Goal: Task Accomplishment & Management: Manage account settings

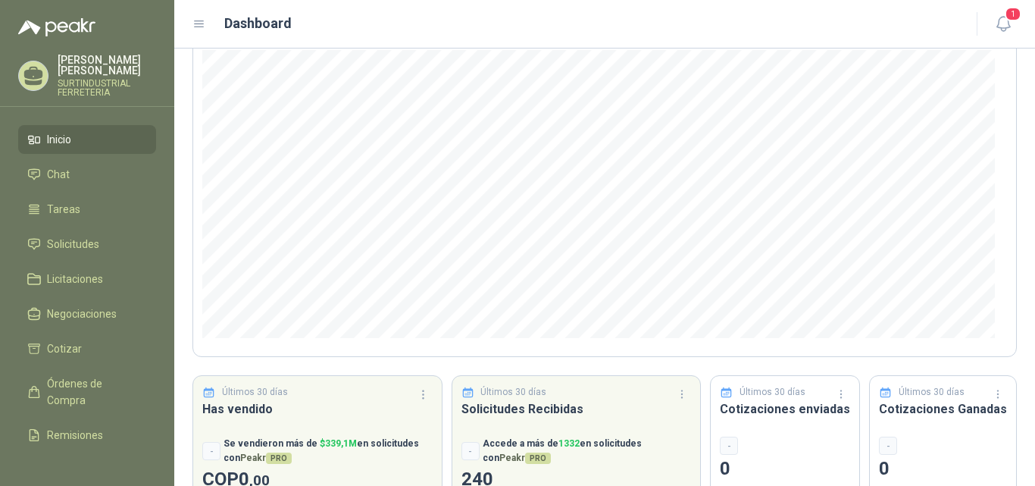
scroll to position [197, 0]
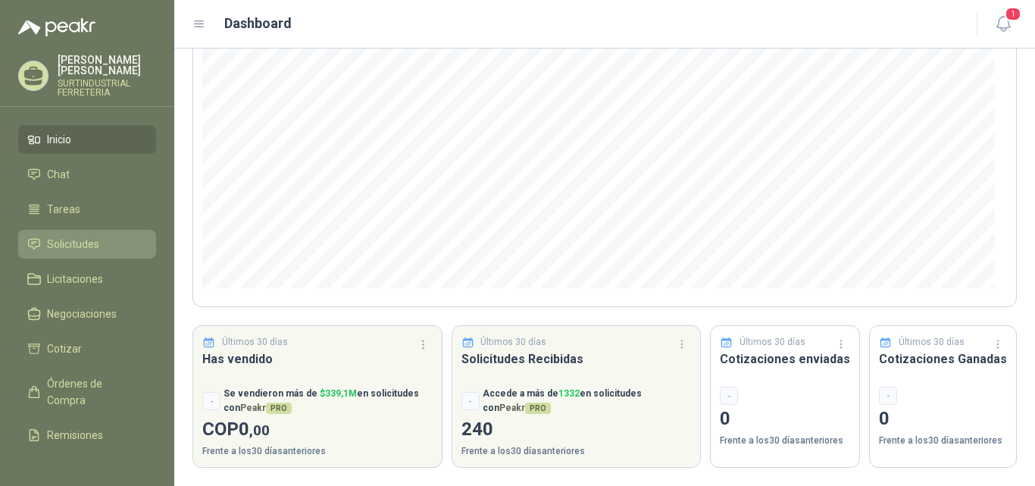
click at [78, 241] on span "Solicitudes" at bounding box center [73, 244] width 52 height 17
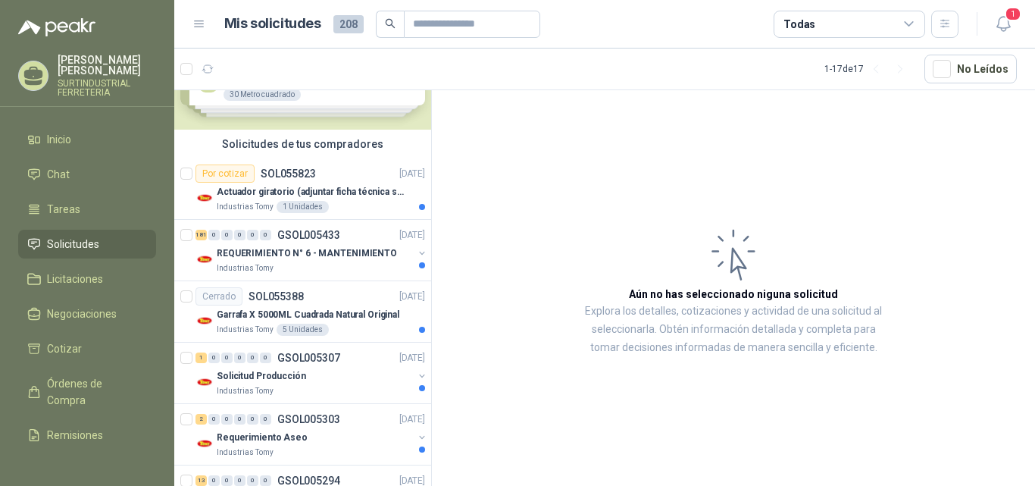
scroll to position [80, 0]
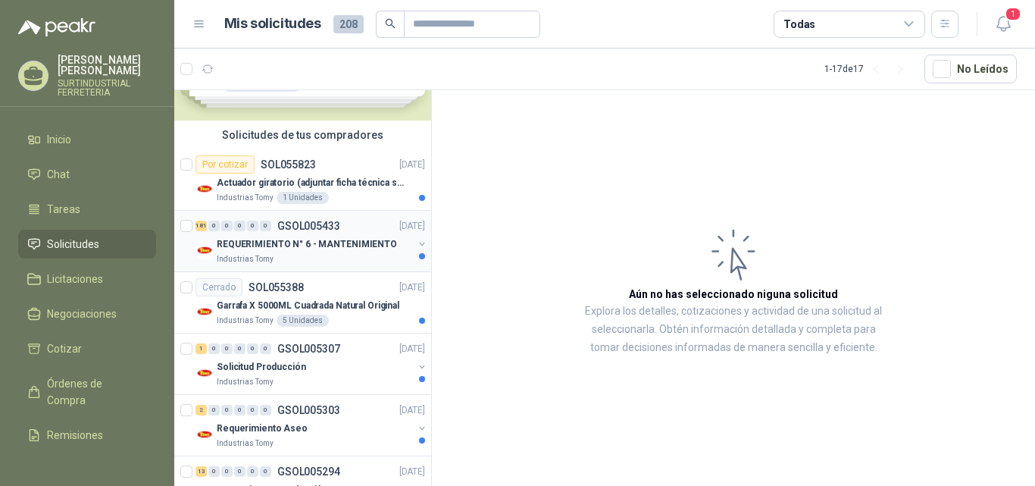
click at [416, 242] on button "button" at bounding box center [422, 244] width 12 height 12
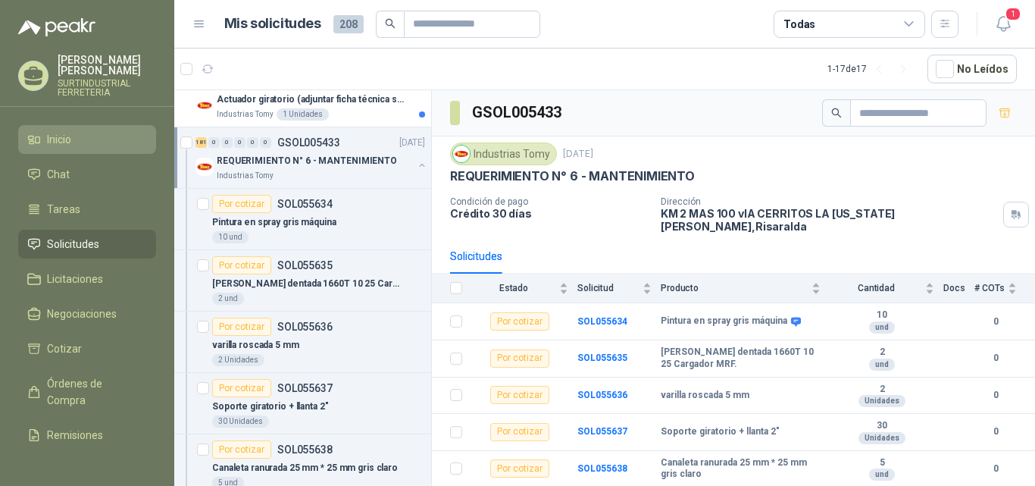
click at [42, 136] on li "Inicio" at bounding box center [87, 139] width 120 height 17
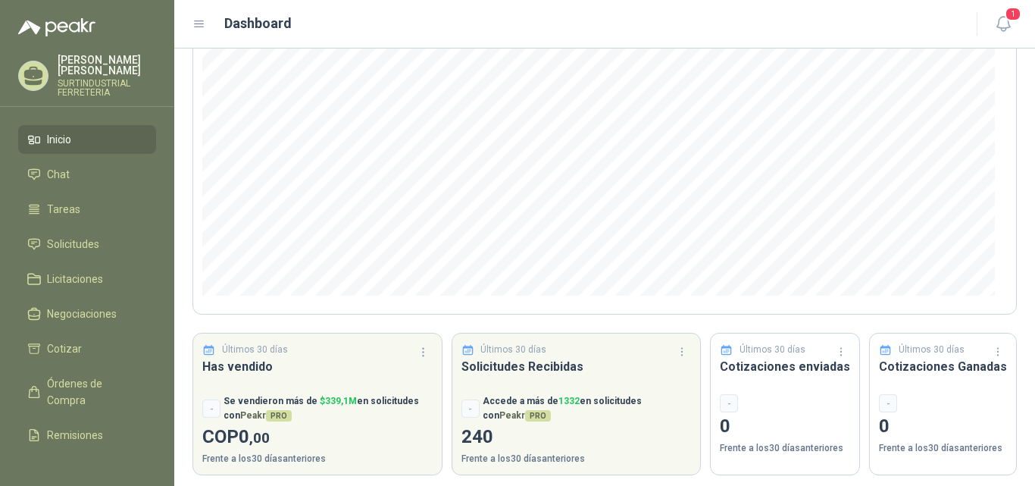
scroll to position [197, 0]
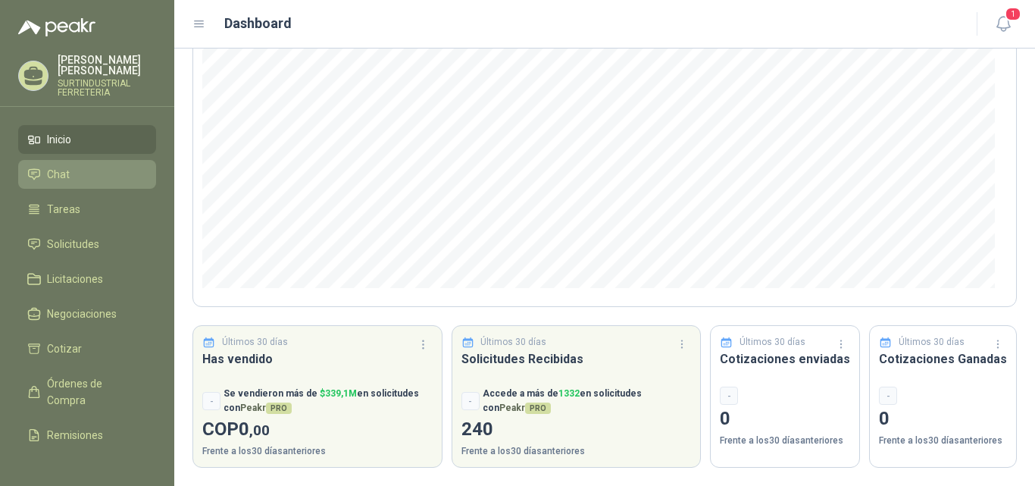
click at [49, 175] on span "Chat" at bounding box center [58, 174] width 23 height 17
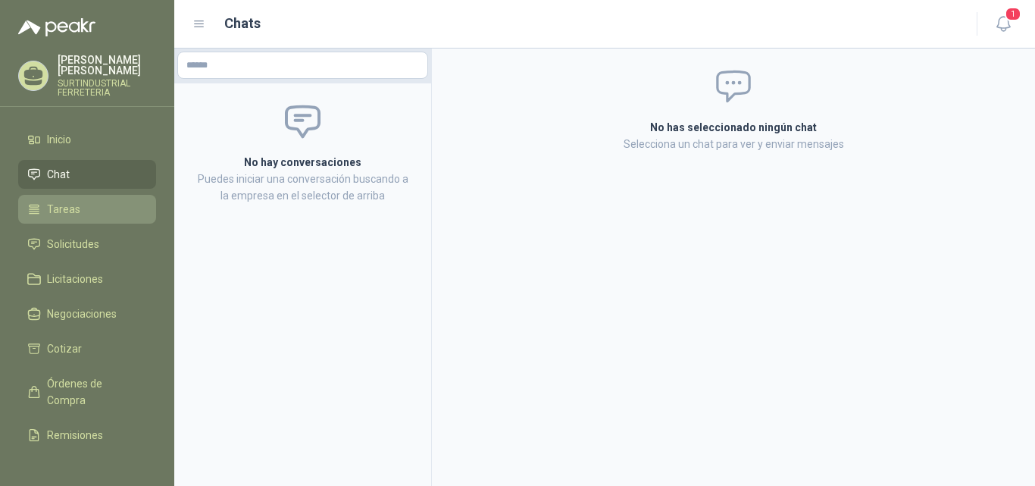
click at [82, 204] on li "Tareas" at bounding box center [87, 209] width 120 height 17
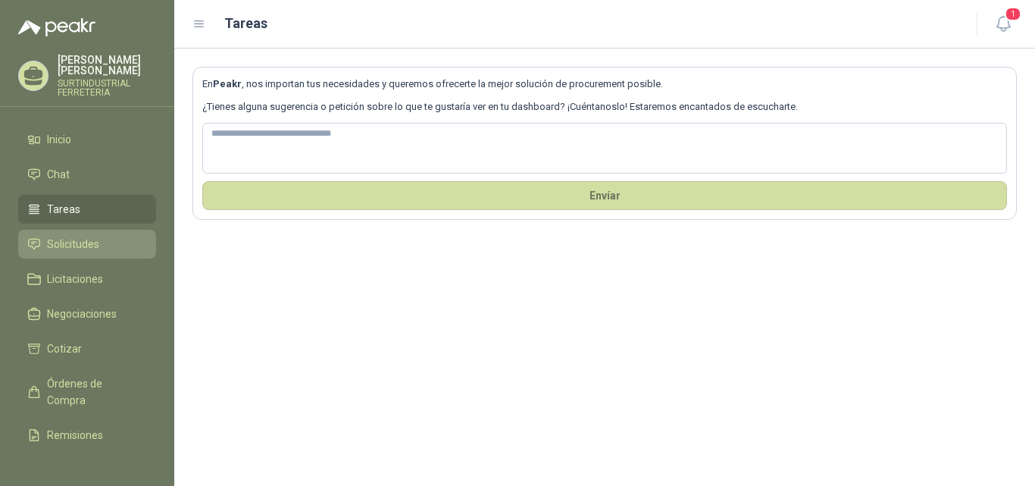
click at [93, 241] on span "Solicitudes" at bounding box center [73, 244] width 52 height 17
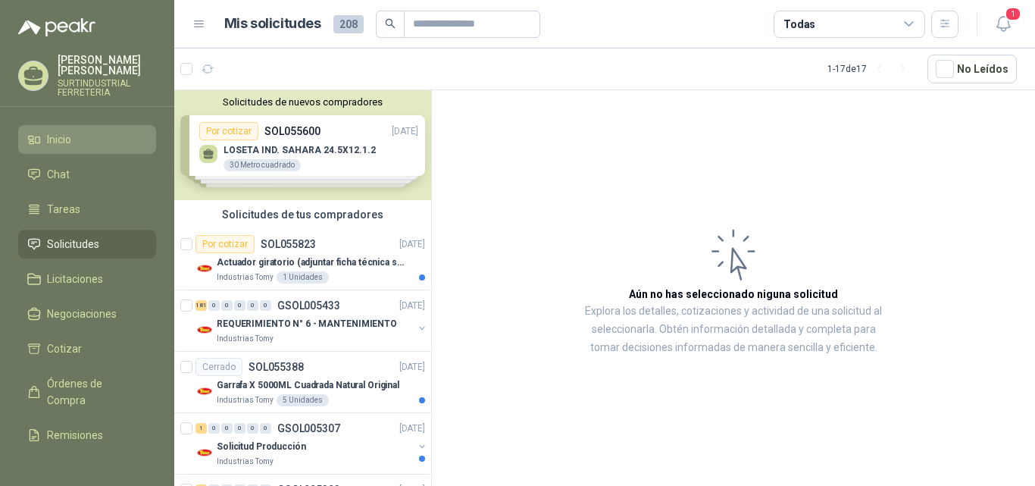
click at [65, 141] on span "Inicio" at bounding box center [59, 139] width 24 height 17
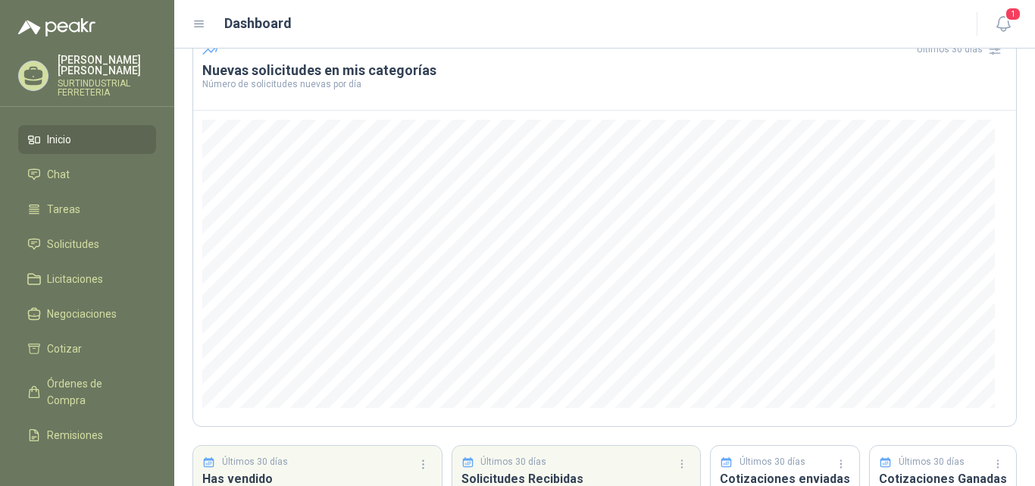
scroll to position [197, 0]
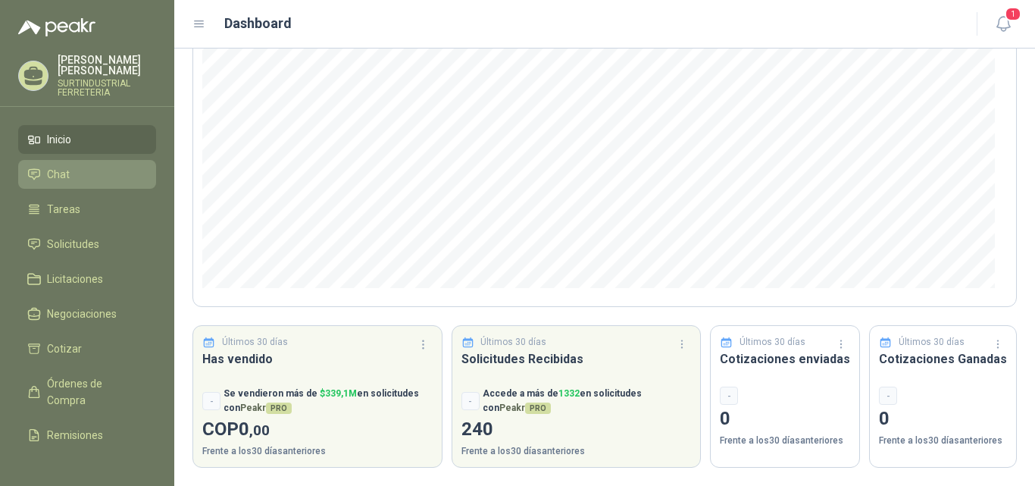
click at [77, 174] on li "Chat" at bounding box center [87, 174] width 120 height 17
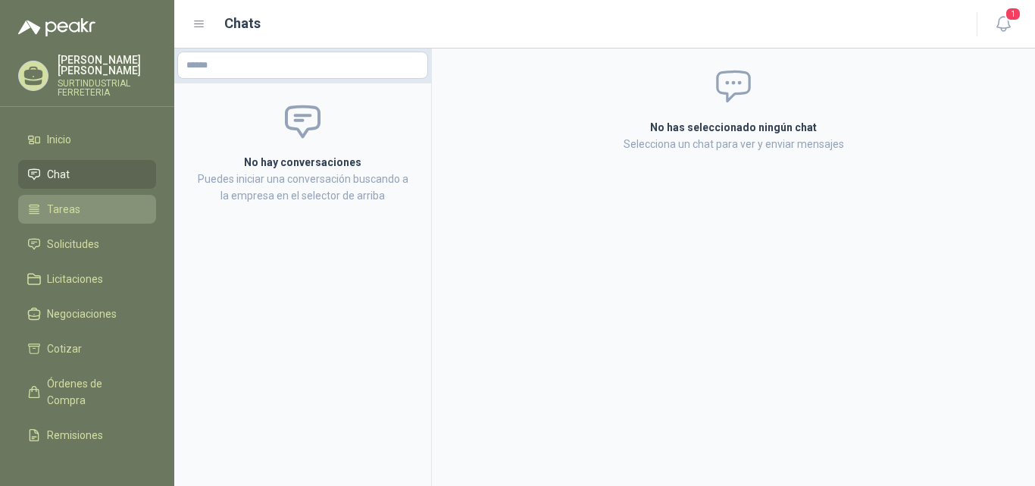
click at [61, 205] on span "Tareas" at bounding box center [63, 209] width 33 height 17
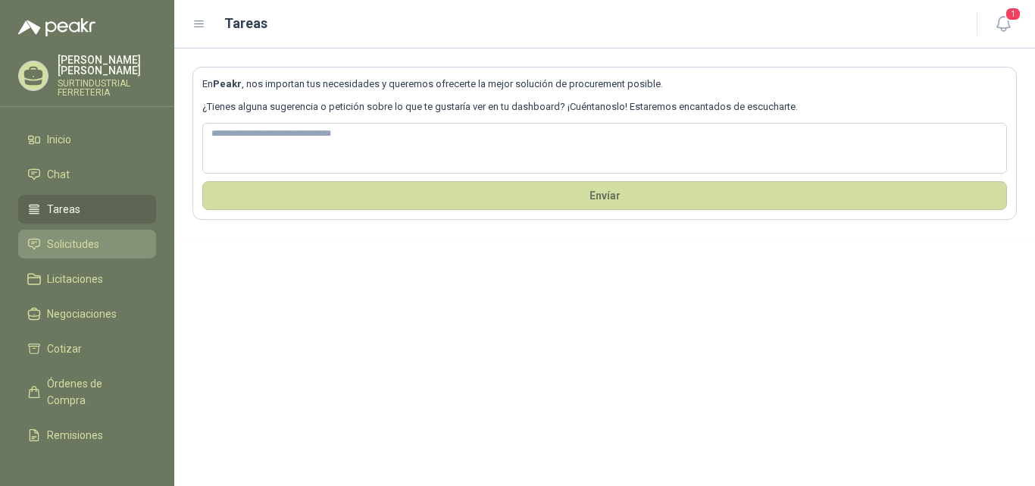
click at [64, 234] on link "Solicitudes" at bounding box center [87, 244] width 138 height 29
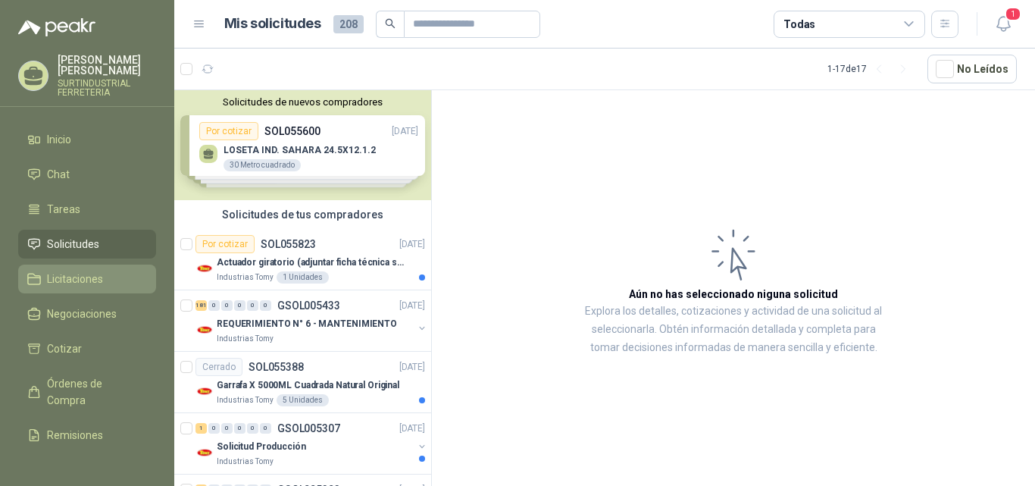
click at [70, 273] on span "Licitaciones" at bounding box center [75, 279] width 56 height 17
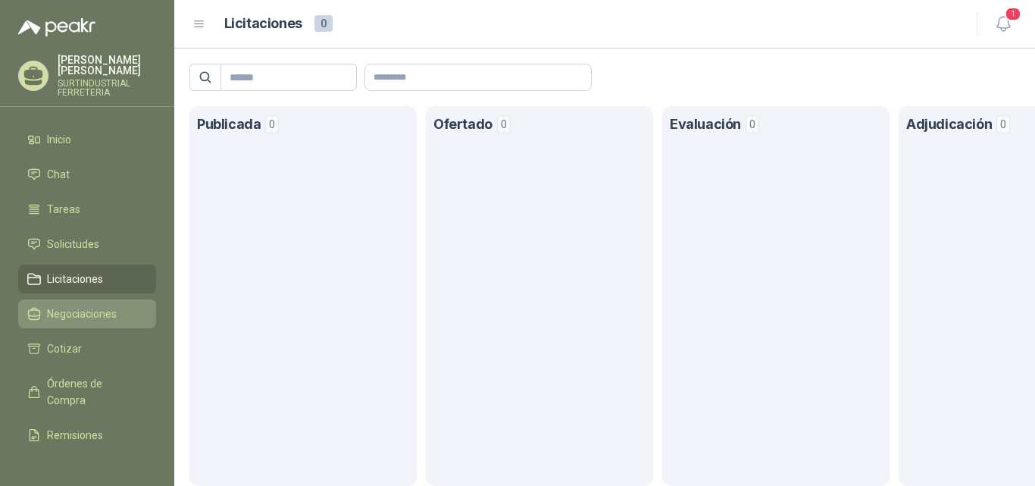
click at [85, 309] on span "Negociaciones" at bounding box center [82, 313] width 70 height 17
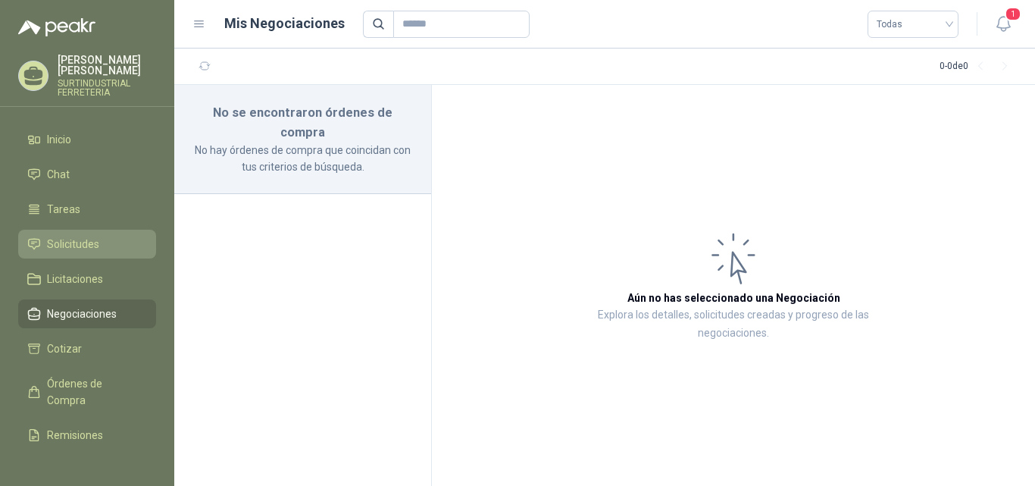
click at [77, 245] on span "Solicitudes" at bounding box center [73, 244] width 52 height 17
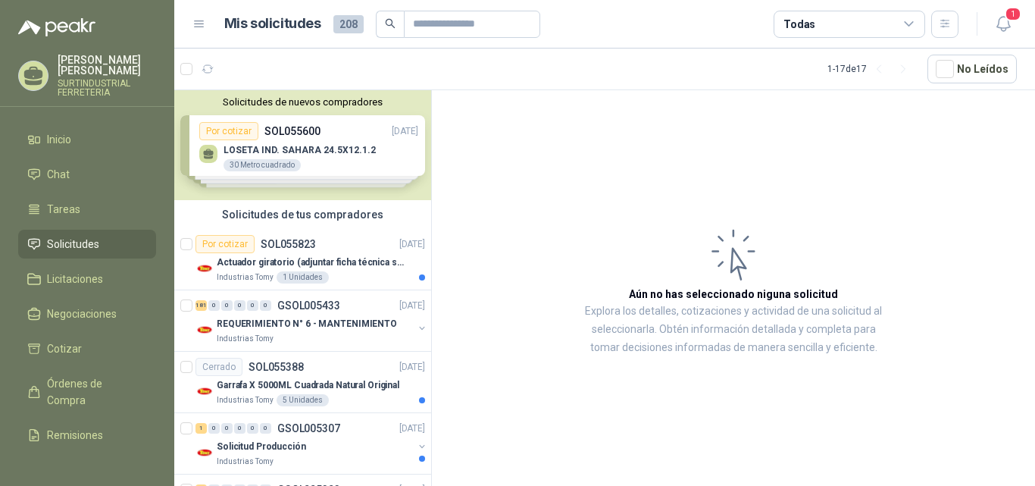
click at [94, 249] on span "Solicitudes" at bounding box center [73, 244] width 52 height 17
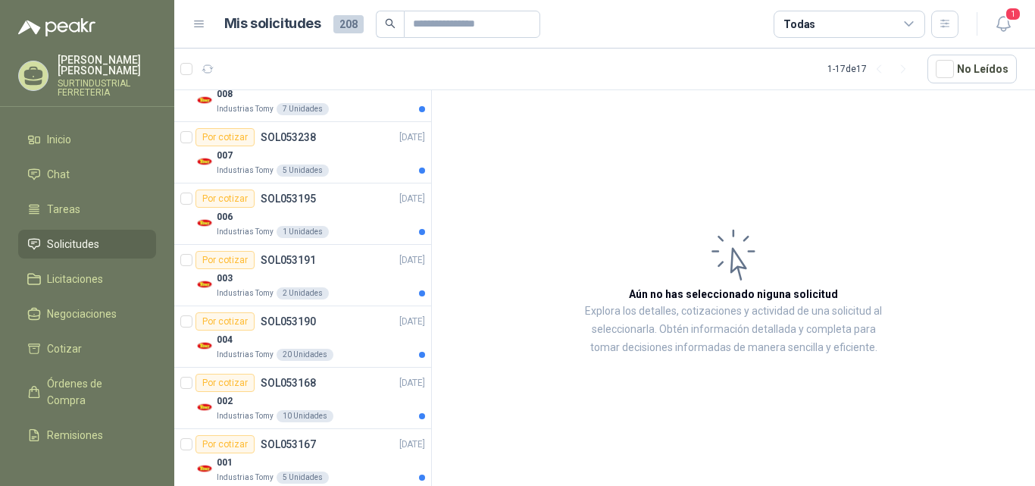
scroll to position [802, 0]
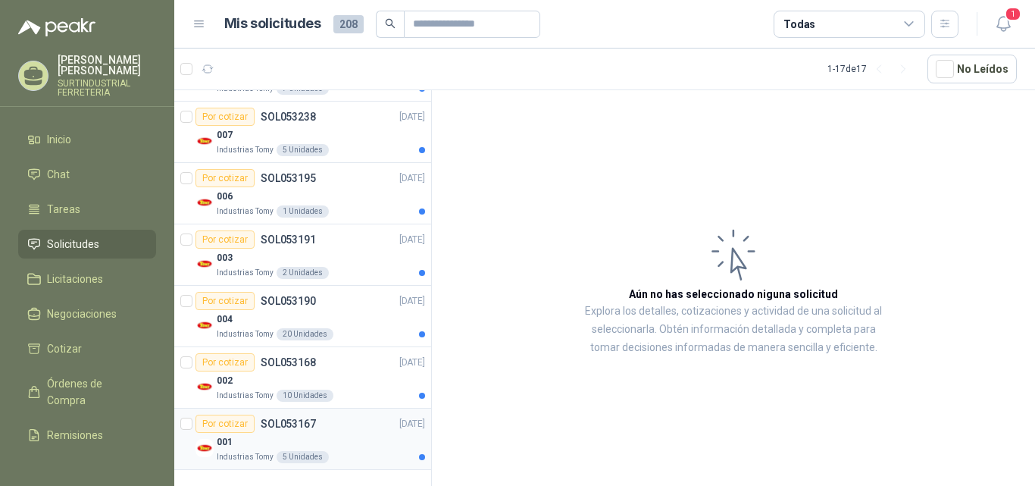
click at [349, 428] on div "Por cotizar SOL053167 [DATE]" at bounding box center [311, 424] width 230 height 18
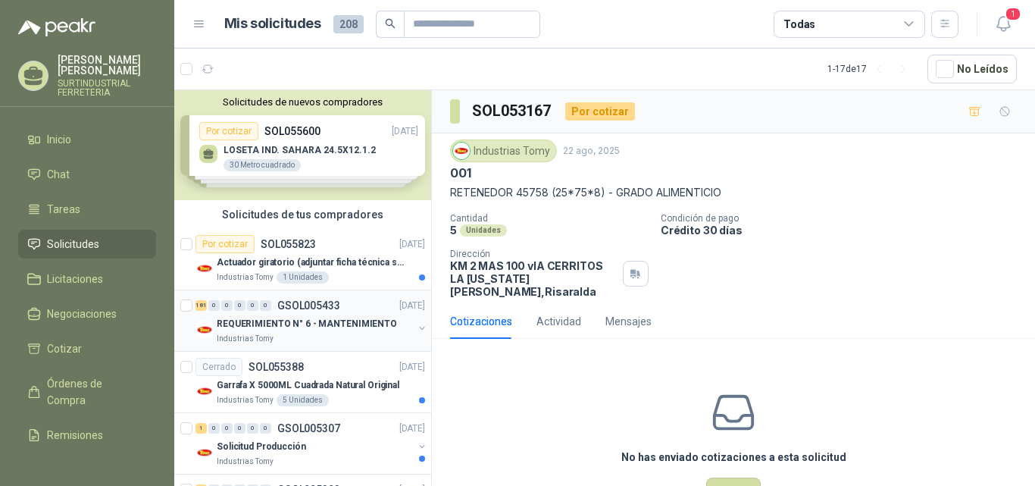
click at [416, 329] on button "button" at bounding box center [422, 328] width 12 height 12
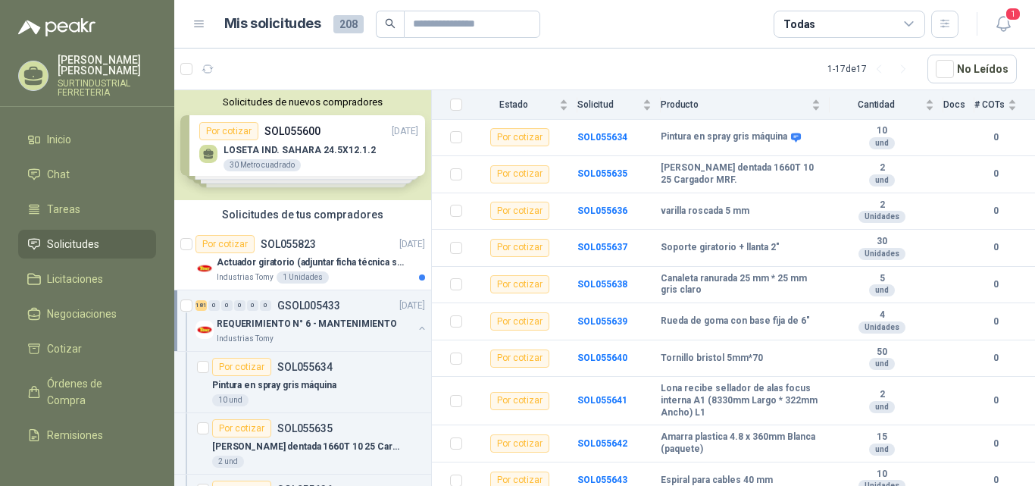
scroll to position [224, 0]
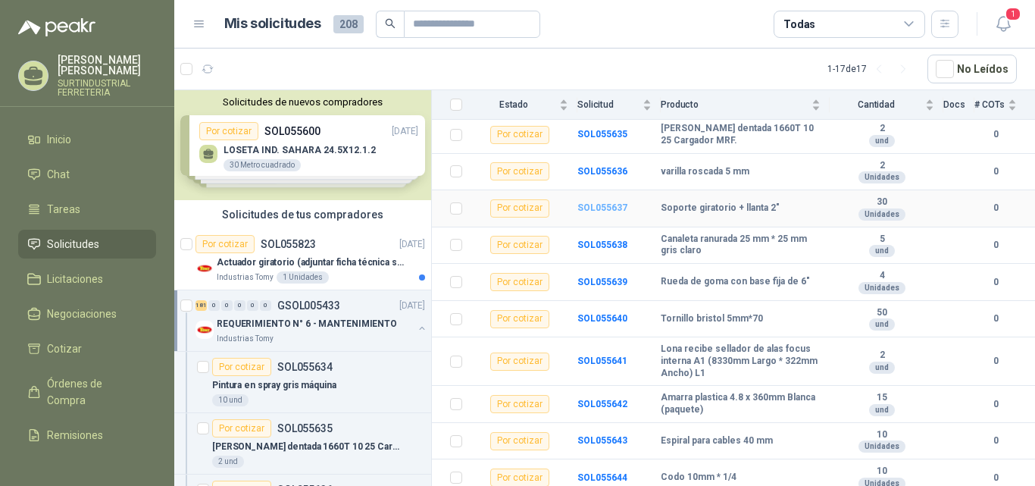
click at [604, 202] on b "SOL055637" at bounding box center [602, 207] width 50 height 11
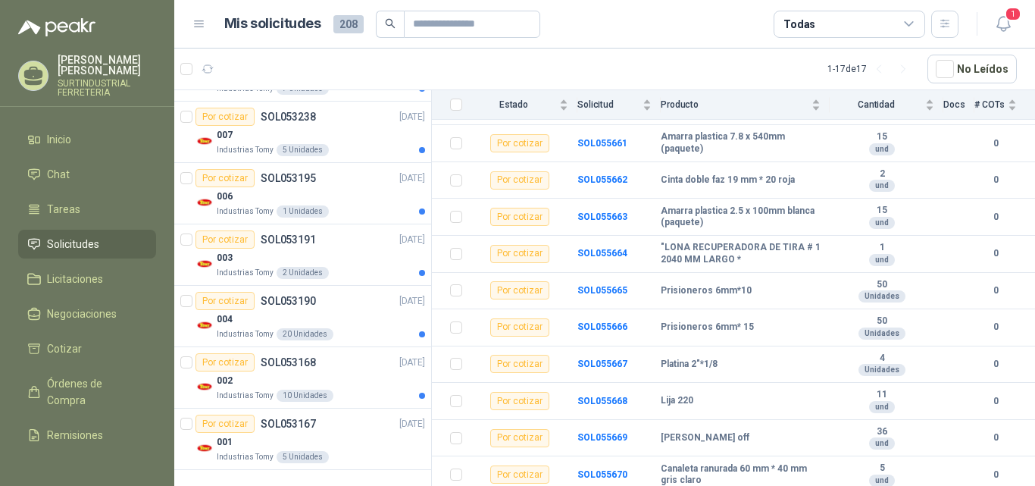
scroll to position [1422, 0]
